Goal: Transaction & Acquisition: Purchase product/service

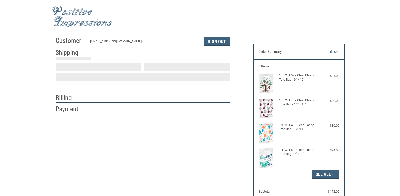
scroll to position [7, 0]
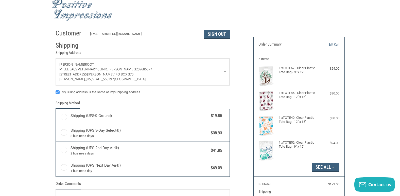
radio input "true"
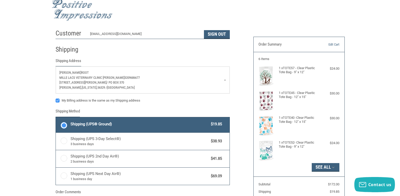
click at [226, 79] on link "[PERSON_NAME] Mille Lacs Veterinary Clinic [PERSON_NAME] 3209686677 [STREET_ADD…" at bounding box center [143, 80] width 174 height 27
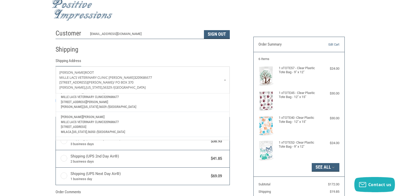
scroll to position [0, 0]
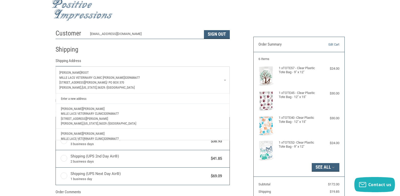
click at [90, 71] on p "[PERSON_NAME]" at bounding box center [142, 72] width 167 height 5
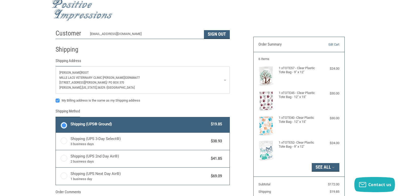
click at [57, 100] on label "My Billing address is the same as my Shipping address" at bounding box center [143, 101] width 174 height 4
click at [56, 98] on input "My Billing address is the same as my Shipping address" at bounding box center [56, 98] width 0 height 0
click at [58, 101] on label "My Billing address is the same as my Shipping address" at bounding box center [143, 101] width 174 height 4
click at [56, 98] on input "My Billing address is the same as my Shipping address" at bounding box center [56, 98] width 0 height 0
click at [58, 101] on label "My Billing address is the same as my Shipping address" at bounding box center [143, 101] width 174 height 4
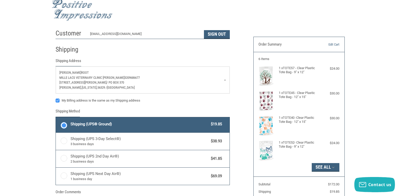
click at [56, 98] on input "My Billing address is the same as my Shipping address" at bounding box center [56, 98] width 0 height 0
checkbox input "false"
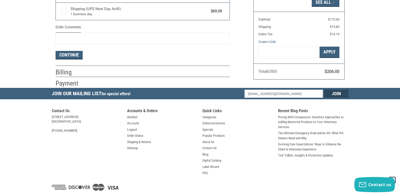
scroll to position [186, 0]
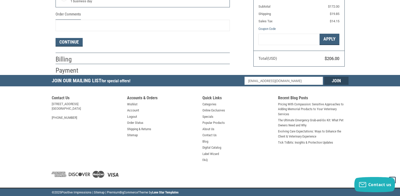
click at [77, 60] on h2 "Billing" at bounding box center [71, 59] width 30 height 8
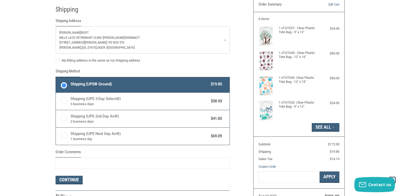
scroll to position [8, 0]
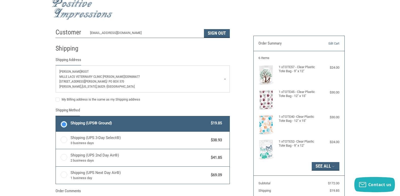
click at [226, 78] on link "[PERSON_NAME] Mille Lacs Veterinary Clinic [PERSON_NAME] 3209686677 [STREET_ADD…" at bounding box center [143, 79] width 174 height 27
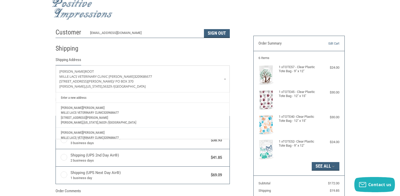
click at [78, 97] on link "Enter a new address" at bounding box center [142, 98] width 168 height 10
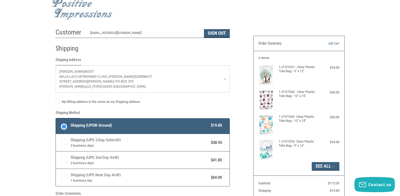
select select "US"
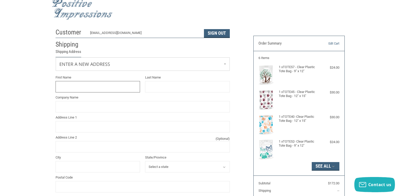
click at [73, 89] on input "First Name" at bounding box center [98, 86] width 85 height 11
type input "LINSEY"
click at [150, 89] on input "Last Name" at bounding box center [187, 86] width 85 height 11
type input "[PERSON_NAME]"
click at [81, 107] on input "Company Name" at bounding box center [143, 106] width 174 height 11
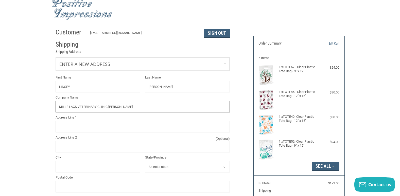
type input "MILLE LACS VETERINARY CLINIC [PERSON_NAME]"
click at [74, 128] on input "Address Line 1" at bounding box center [143, 126] width 174 height 11
drag, startPoint x: 115, startPoint y: 131, endPoint x: 85, endPoint y: 128, distance: 30.3
click at [85, 128] on input "[STREET_ADDRESS]" at bounding box center [143, 126] width 174 height 11
type input "[STREET_ADDRESS]"
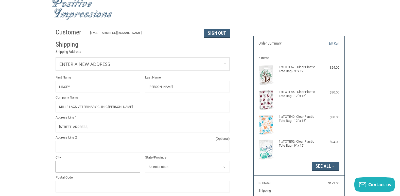
click at [78, 167] on input "City" at bounding box center [98, 166] width 85 height 11
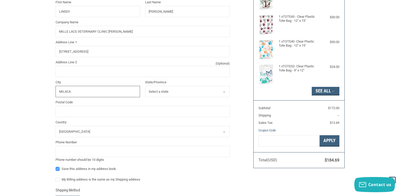
scroll to position [84, 0]
type input "MILACA"
click at [223, 90] on icon at bounding box center [224, 91] width 5 height 5
click at [227, 90] on select "Select a state [US_STATE] [US_STATE] [US_STATE] [US_STATE] [US_STATE] [US_STATE…" at bounding box center [187, 90] width 85 height 11
select select "MN"
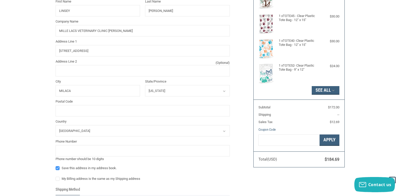
click at [145, 85] on select "Select a state [US_STATE] [US_STATE] [US_STATE] [US_STATE] [US_STATE] [US_STATE…" at bounding box center [187, 90] width 85 height 11
click at [82, 112] on input "Postal Code" at bounding box center [143, 110] width 174 height 11
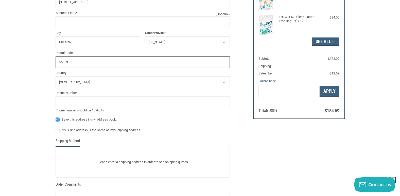
scroll to position [135, 0]
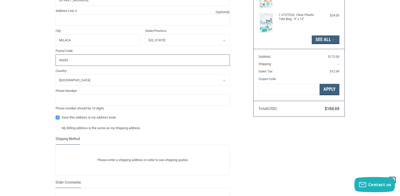
type input "56353"
click at [225, 82] on icon at bounding box center [224, 80] width 5 height 5
click at [104, 103] on input "tel" at bounding box center [143, 100] width 174 height 11
type input "3209686677"
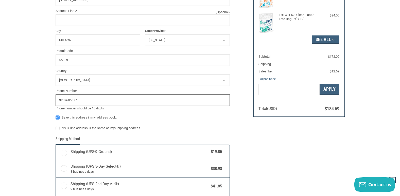
radio input "true"
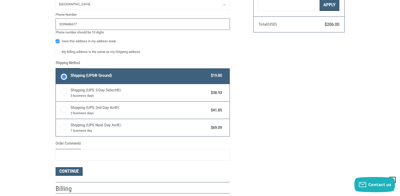
scroll to position [270, 0]
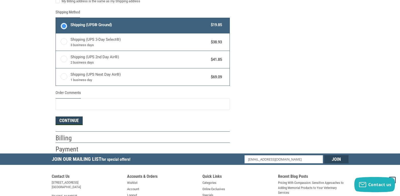
type input "3209686677"
click at [73, 121] on button "Continue" at bounding box center [69, 121] width 27 height 9
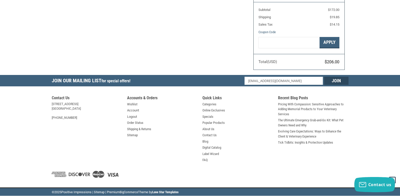
select select "US"
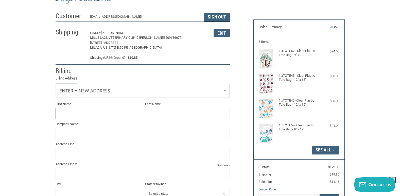
scroll to position [0, 0]
